Goal: Transaction & Acquisition: Purchase product/service

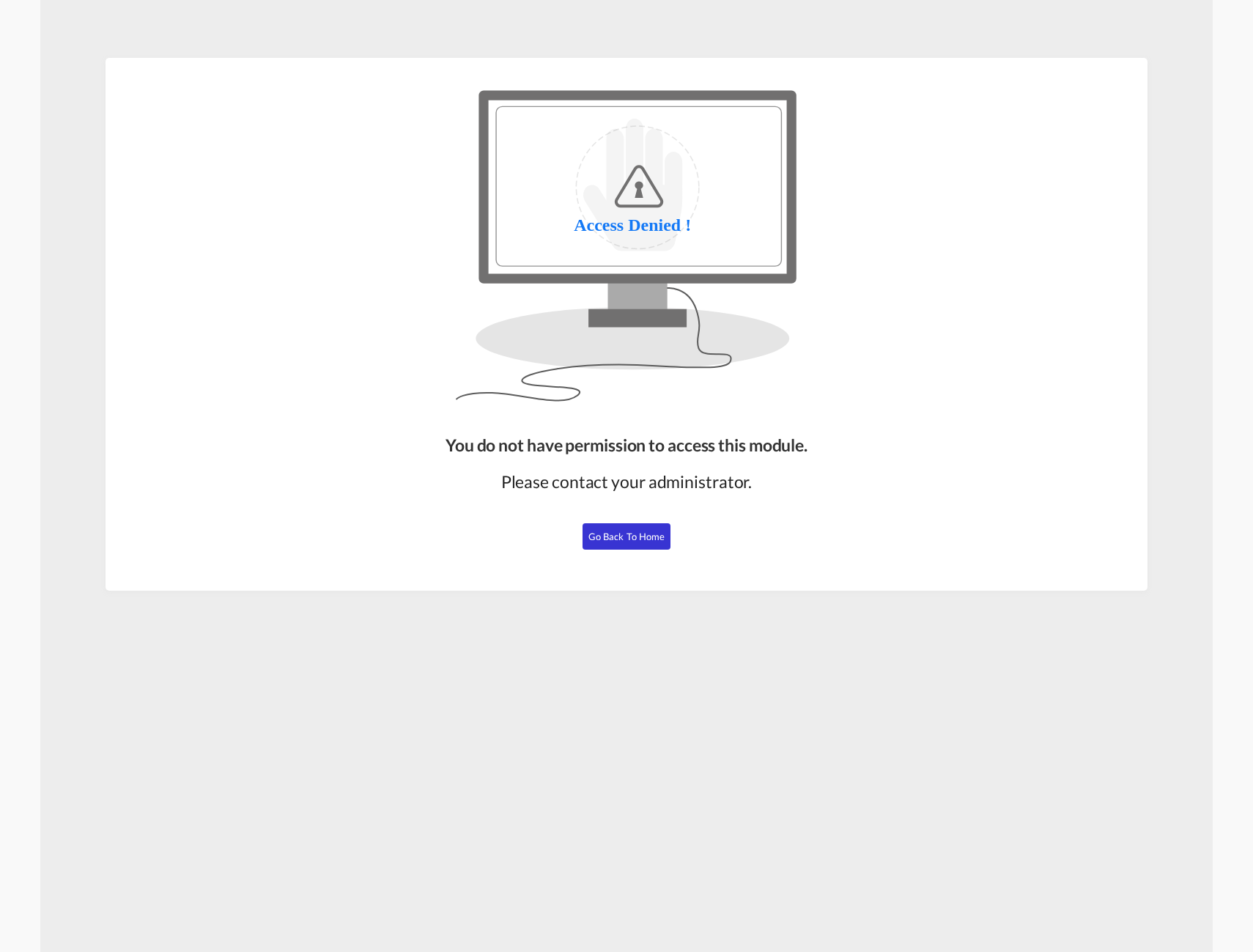
click at [621, 542] on button "Go Back to Home" at bounding box center [626, 536] width 88 height 26
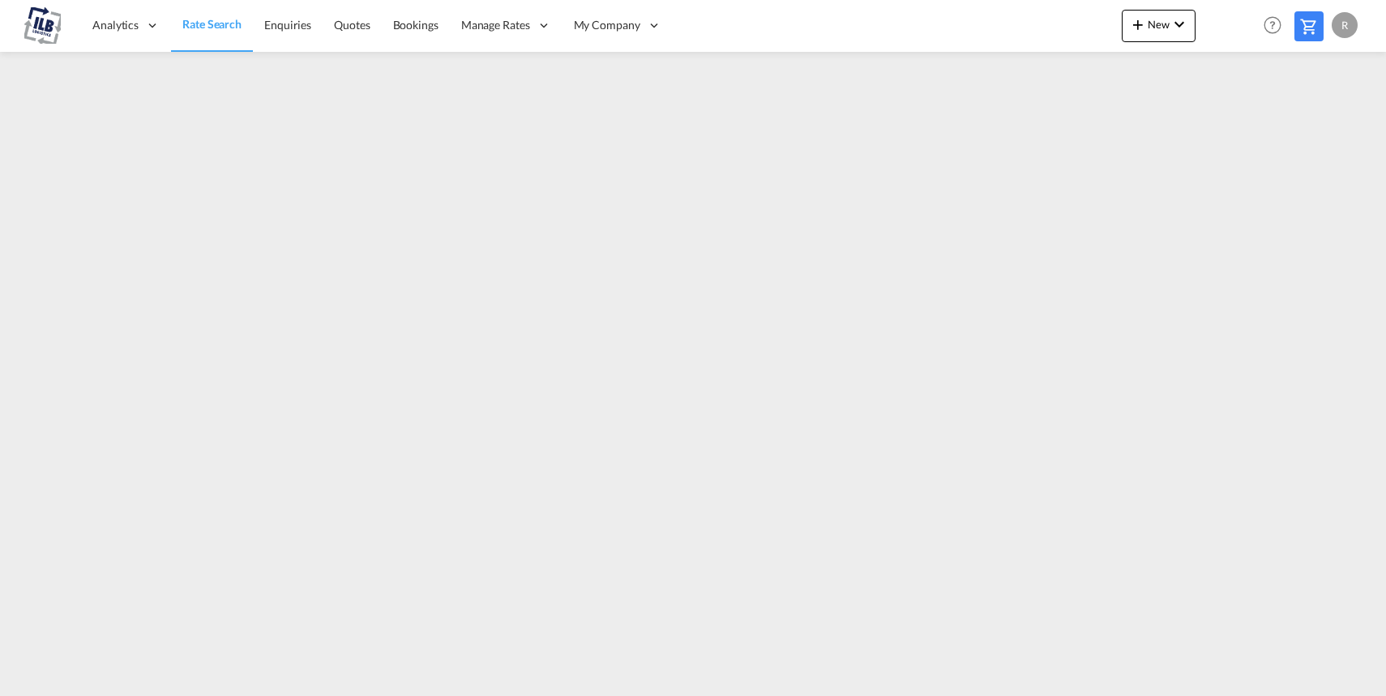
click at [199, 25] on span "Rate Search" at bounding box center [211, 24] width 59 height 14
click at [1343, 30] on div "R" at bounding box center [1345, 25] width 26 height 26
click at [1320, 70] on button "My Profile" at bounding box center [1325, 71] width 105 height 32
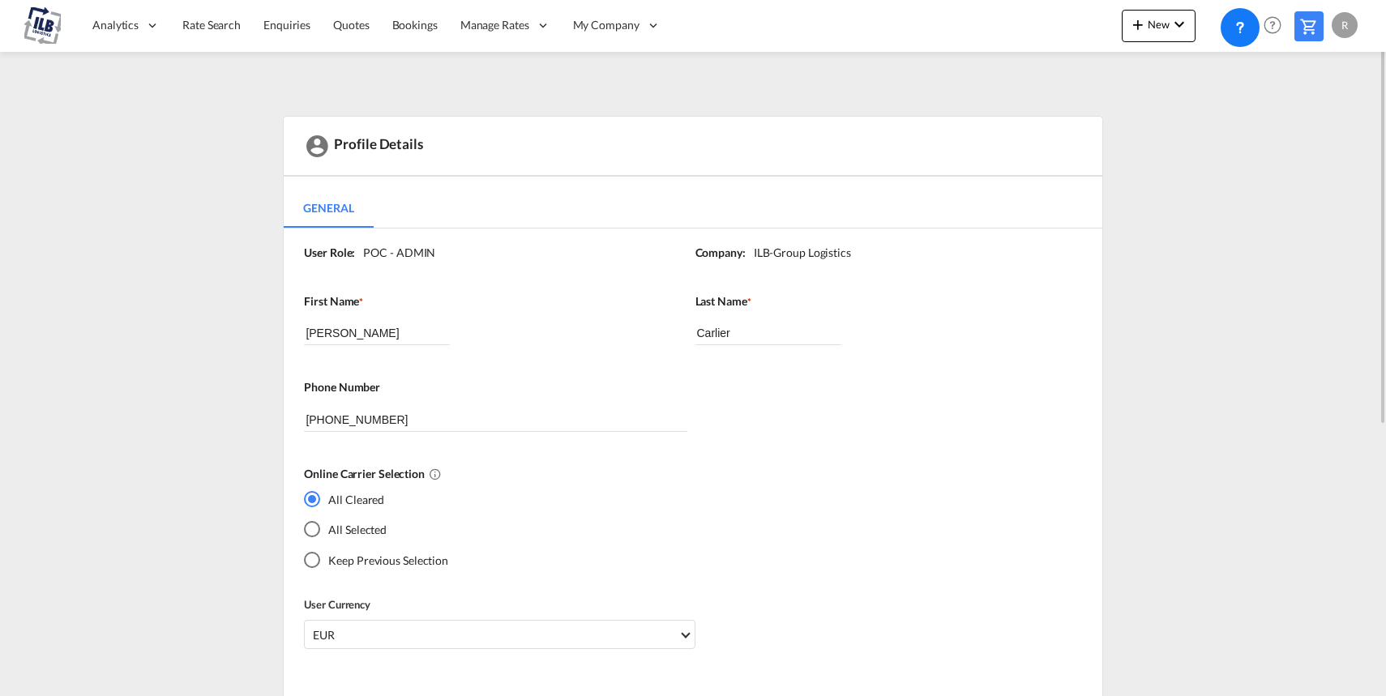
click at [317, 527] on div "All Selected" at bounding box center [312, 529] width 16 height 16
click at [223, 23] on span "Rate Search" at bounding box center [211, 25] width 58 height 14
